Goal: Navigation & Orientation: Find specific page/section

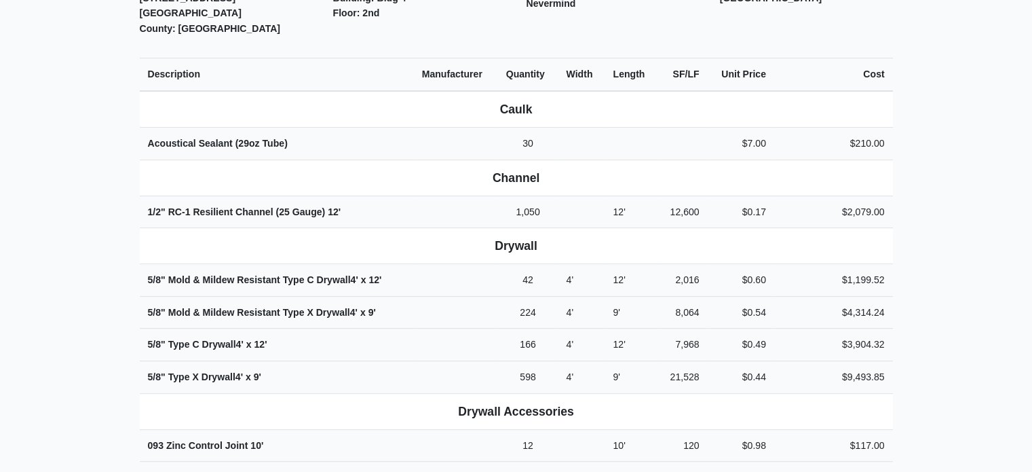
scroll to position [1, 0]
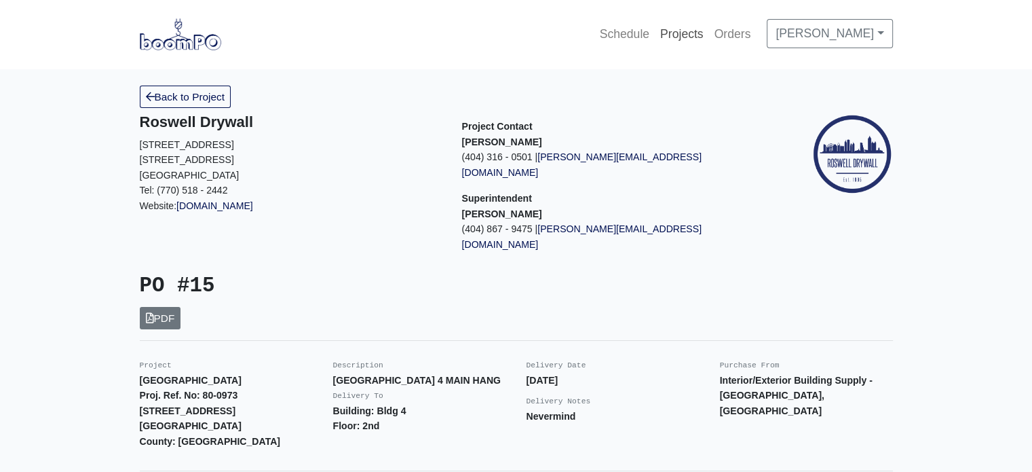
click at [709, 26] on link "Projects" at bounding box center [682, 34] width 54 height 30
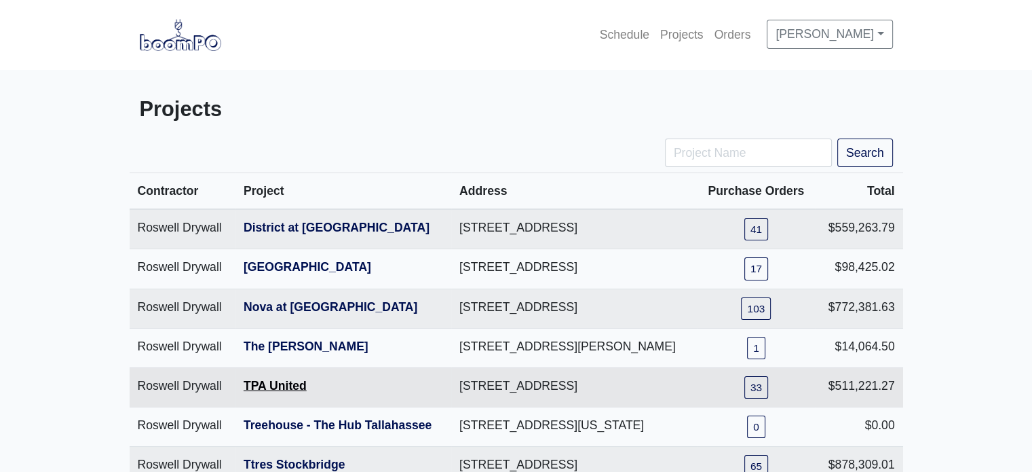
click at [281, 392] on link "TPA United" at bounding box center [275, 386] width 63 height 14
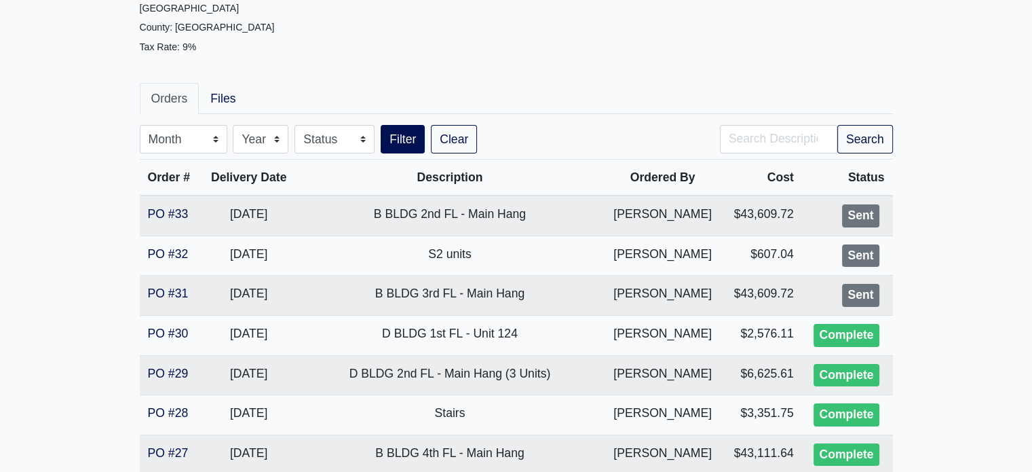
scroll to position [164, 0]
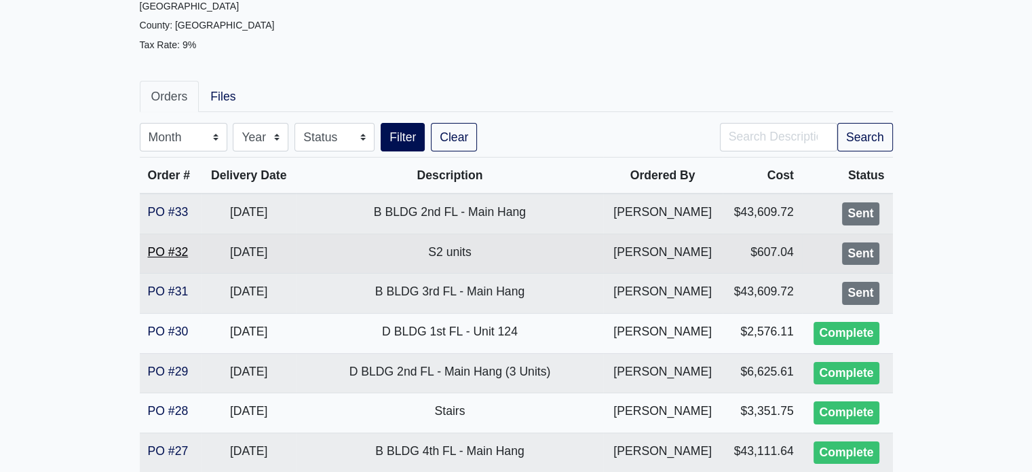
click at [162, 246] on link "PO #32" at bounding box center [168, 252] width 41 height 14
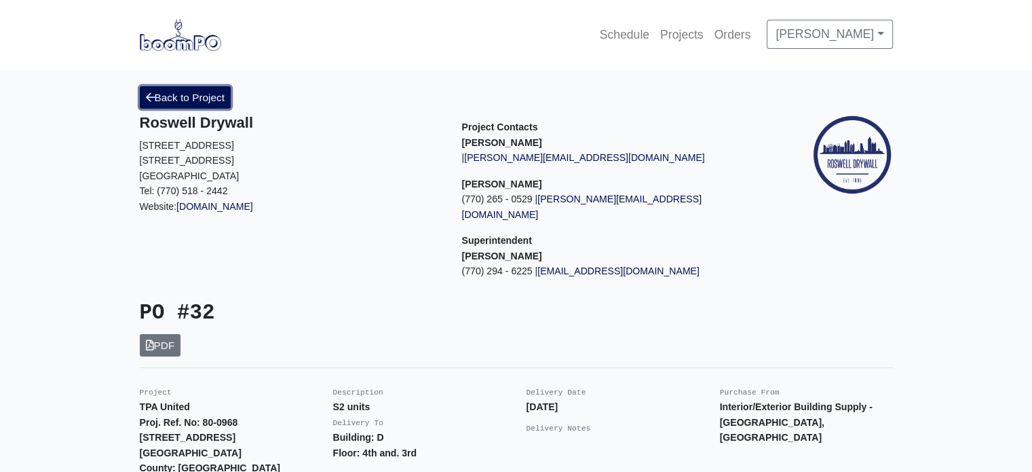
click at [198, 92] on link "Back to Project" at bounding box center [186, 97] width 92 height 22
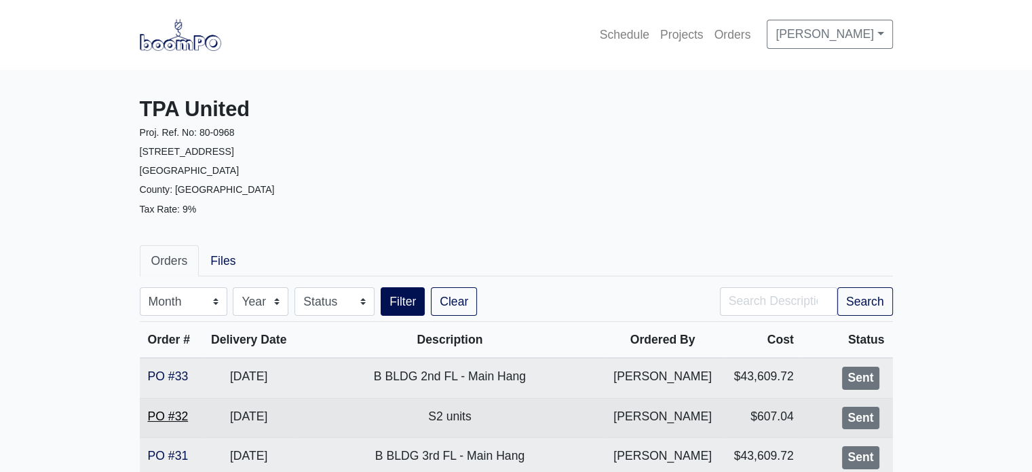
click at [176, 411] on link "PO #32" at bounding box center [168, 416] width 41 height 14
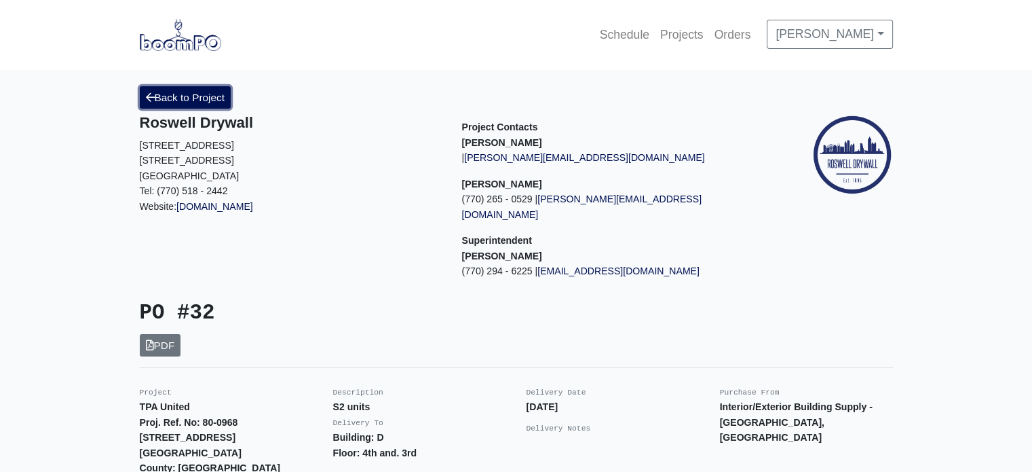
click at [209, 91] on link "Back to Project" at bounding box center [186, 97] width 92 height 22
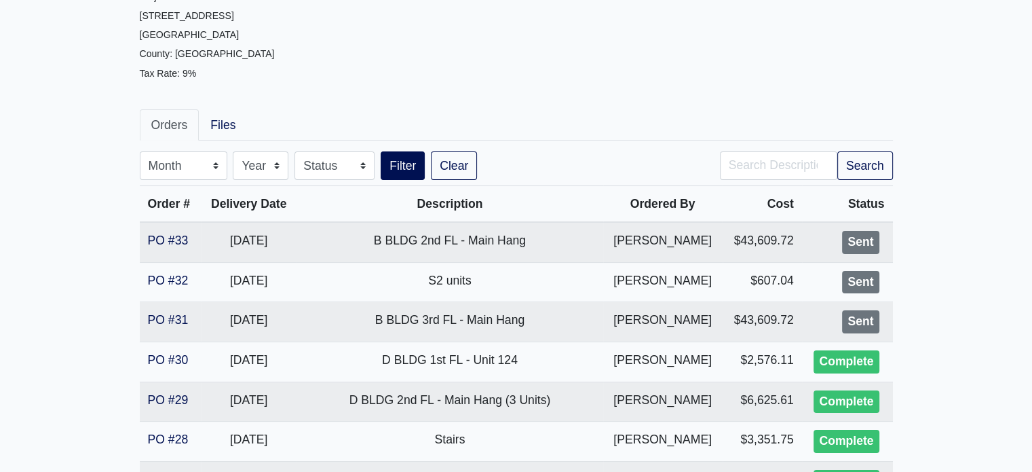
scroll to position [131, 0]
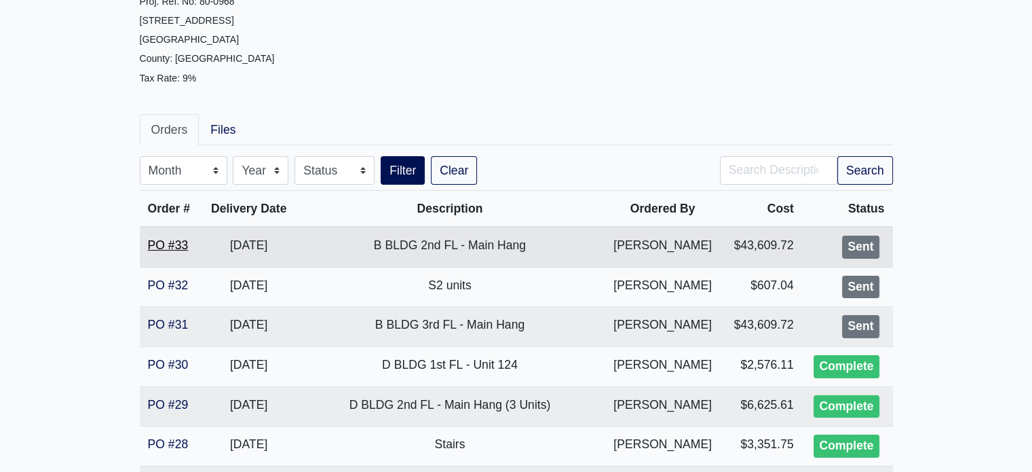
click at [176, 242] on link "PO #33" at bounding box center [168, 245] width 41 height 14
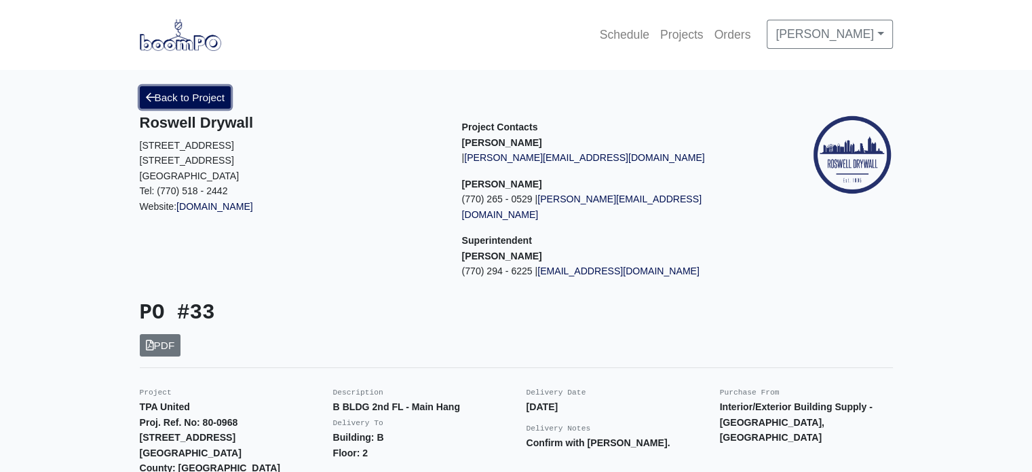
click at [174, 103] on link "Back to Project" at bounding box center [186, 97] width 92 height 22
